Goal: Task Accomplishment & Management: Manage account settings

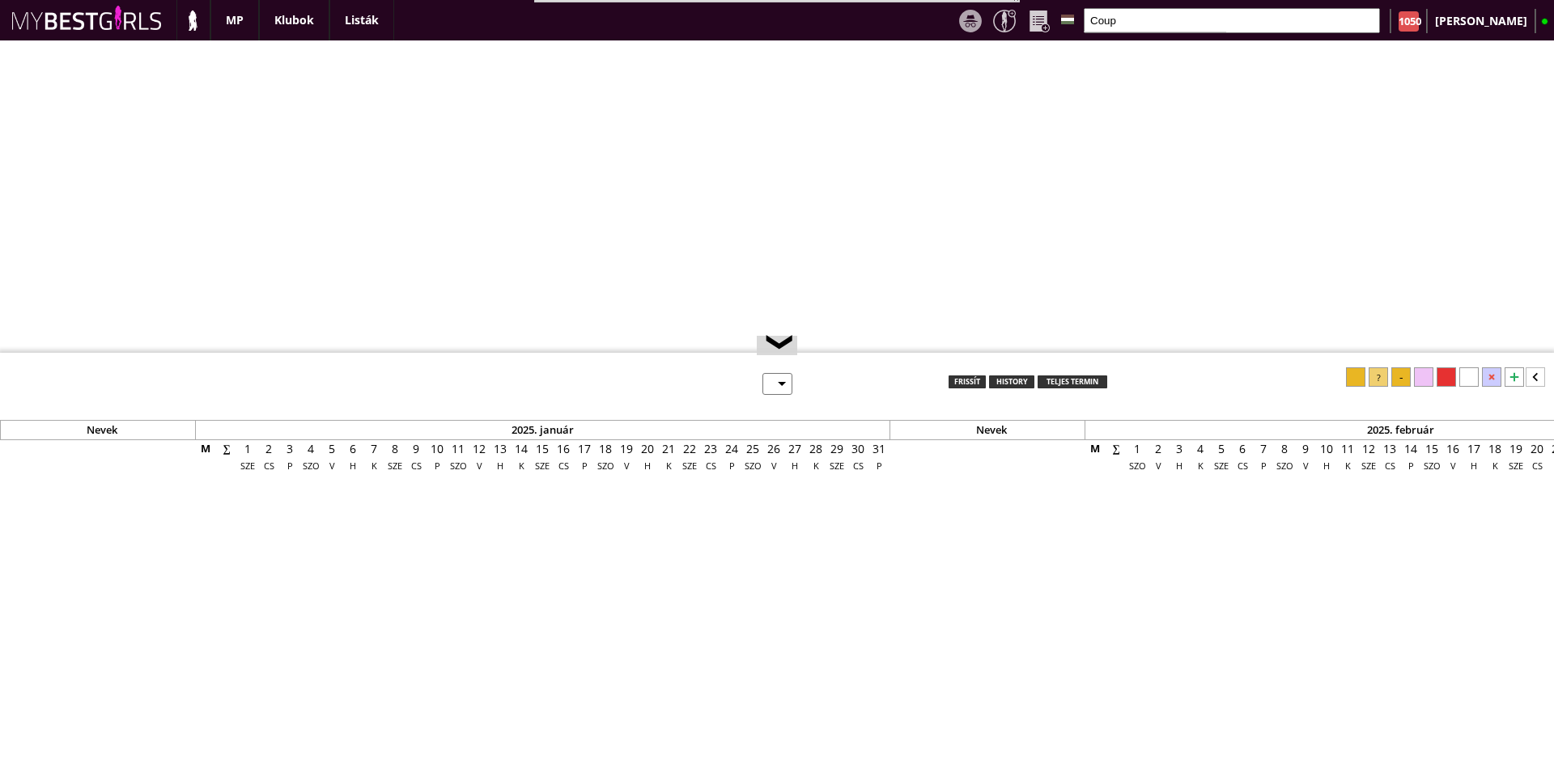
select select "reg"
select select "months"
select select "0"
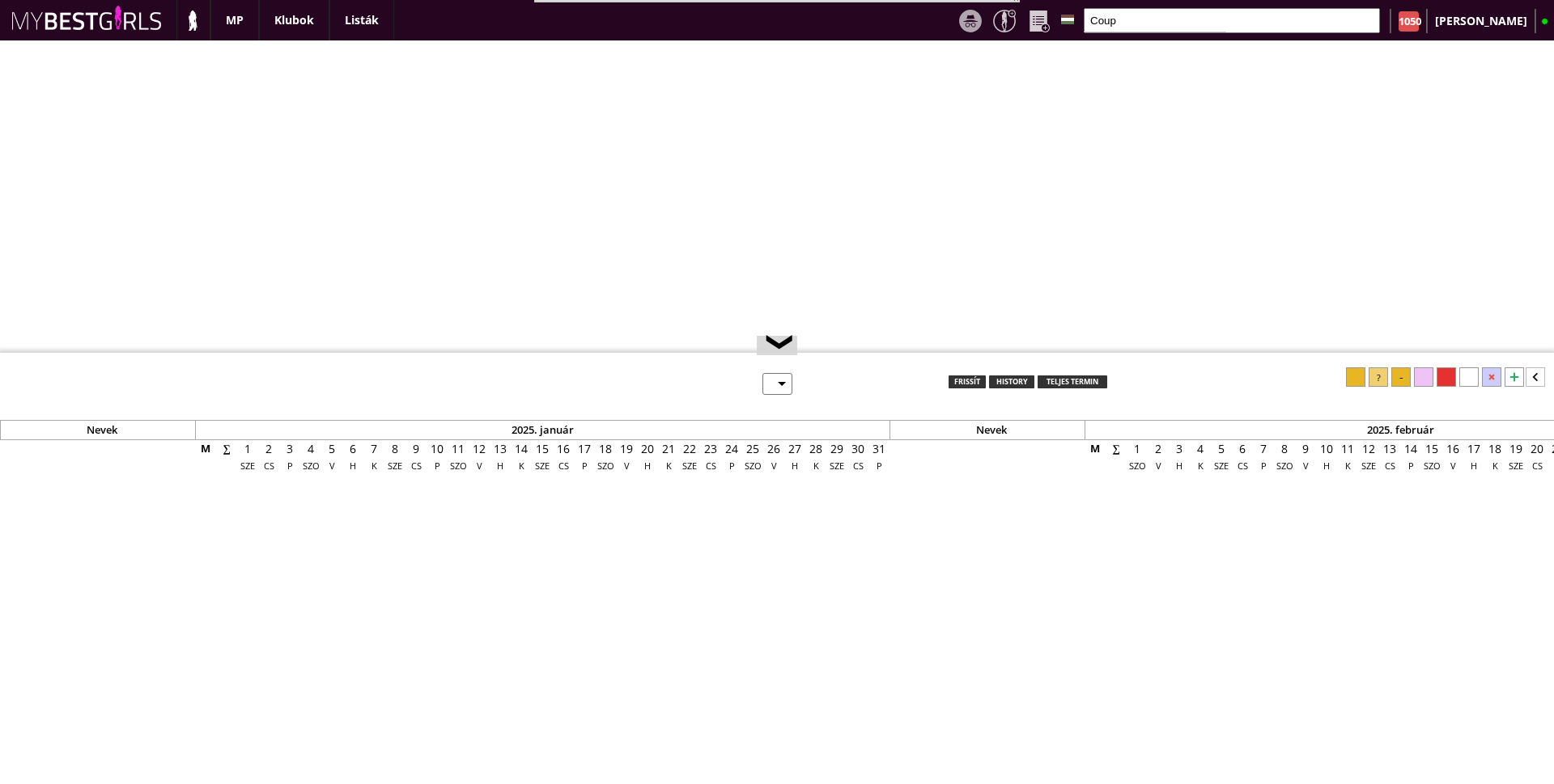
select select "0"
select select "last day"
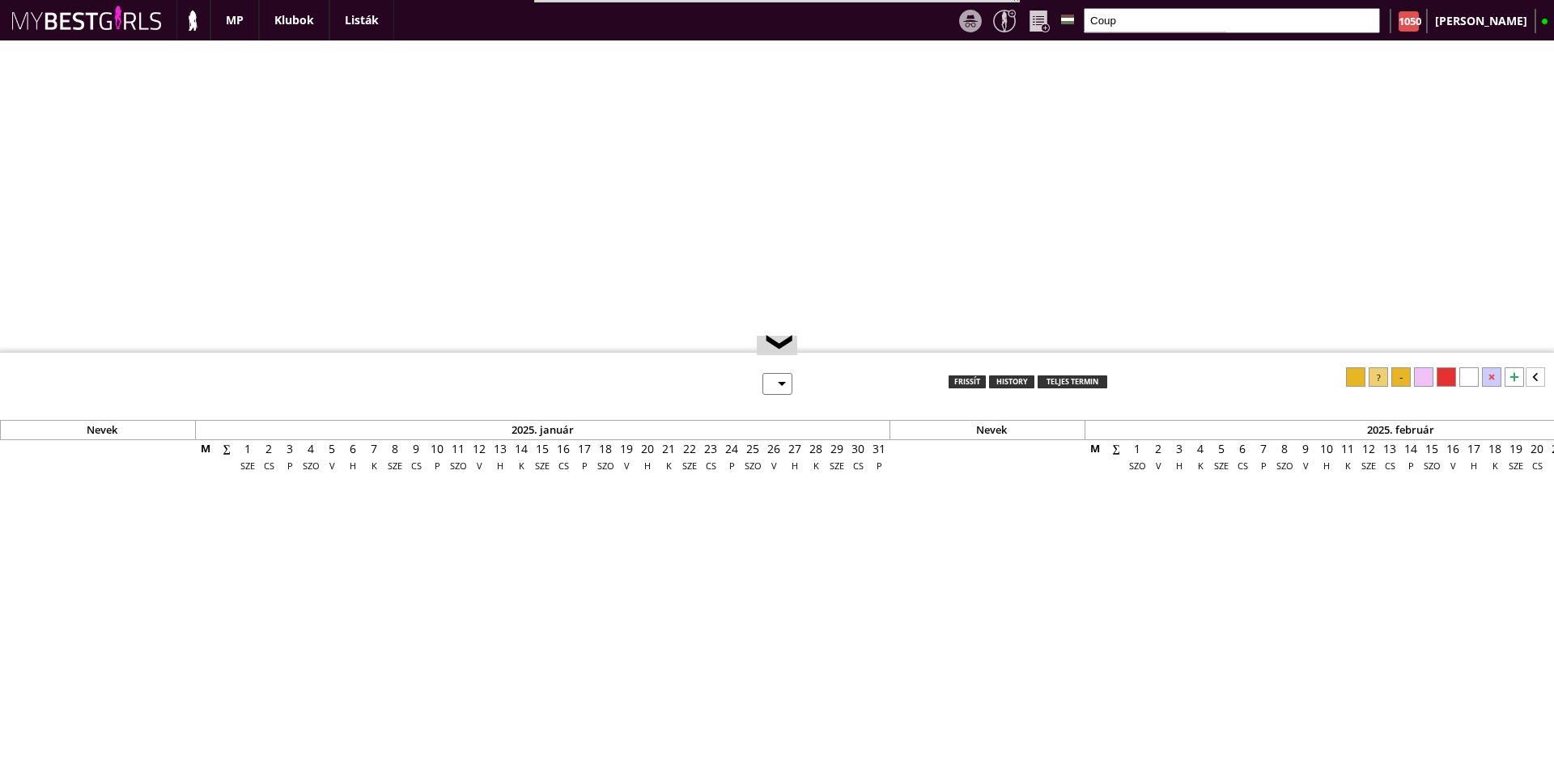
select select "0"
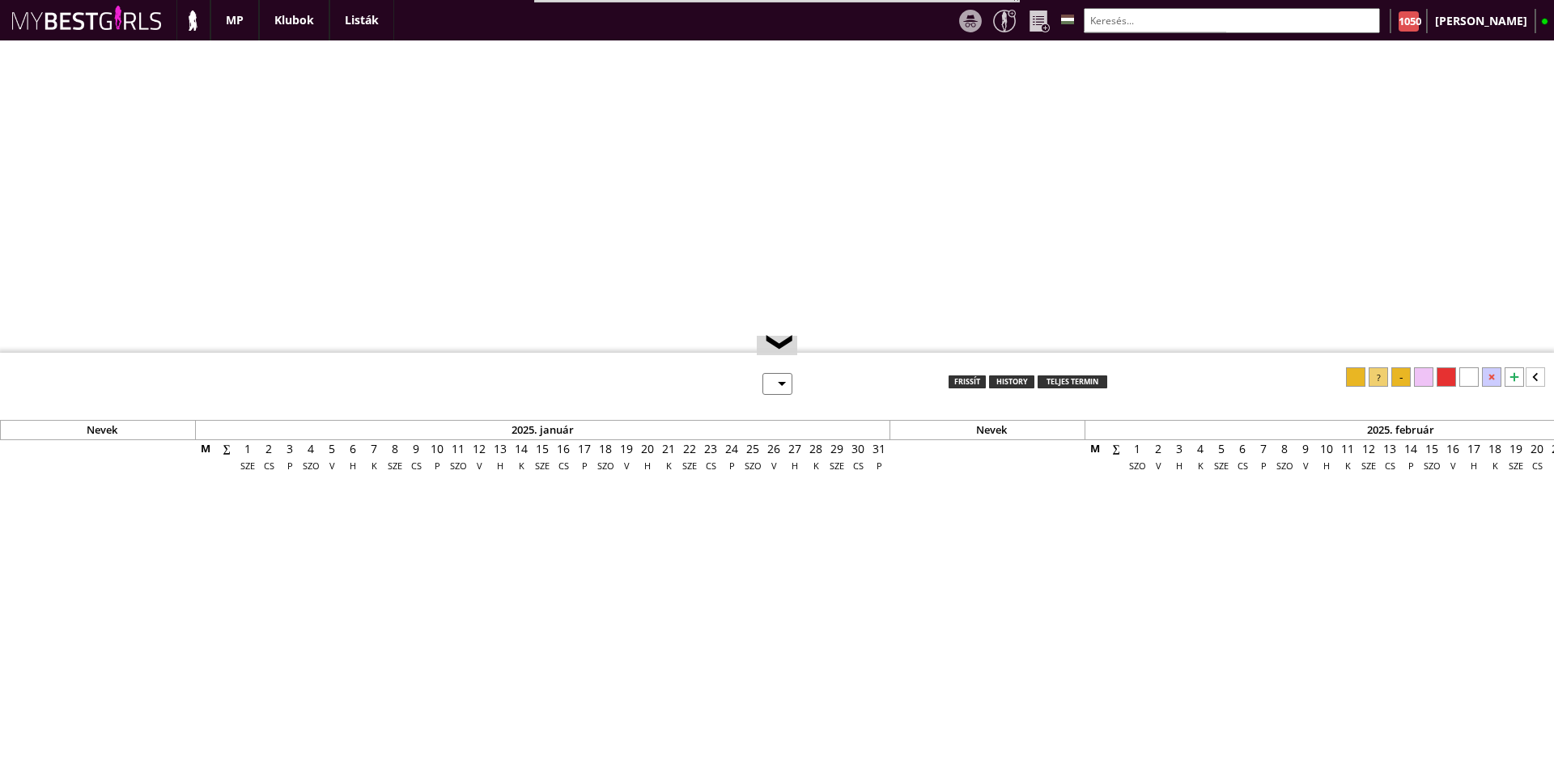
select select "0"
